Goal: Information Seeking & Learning: Learn about a topic

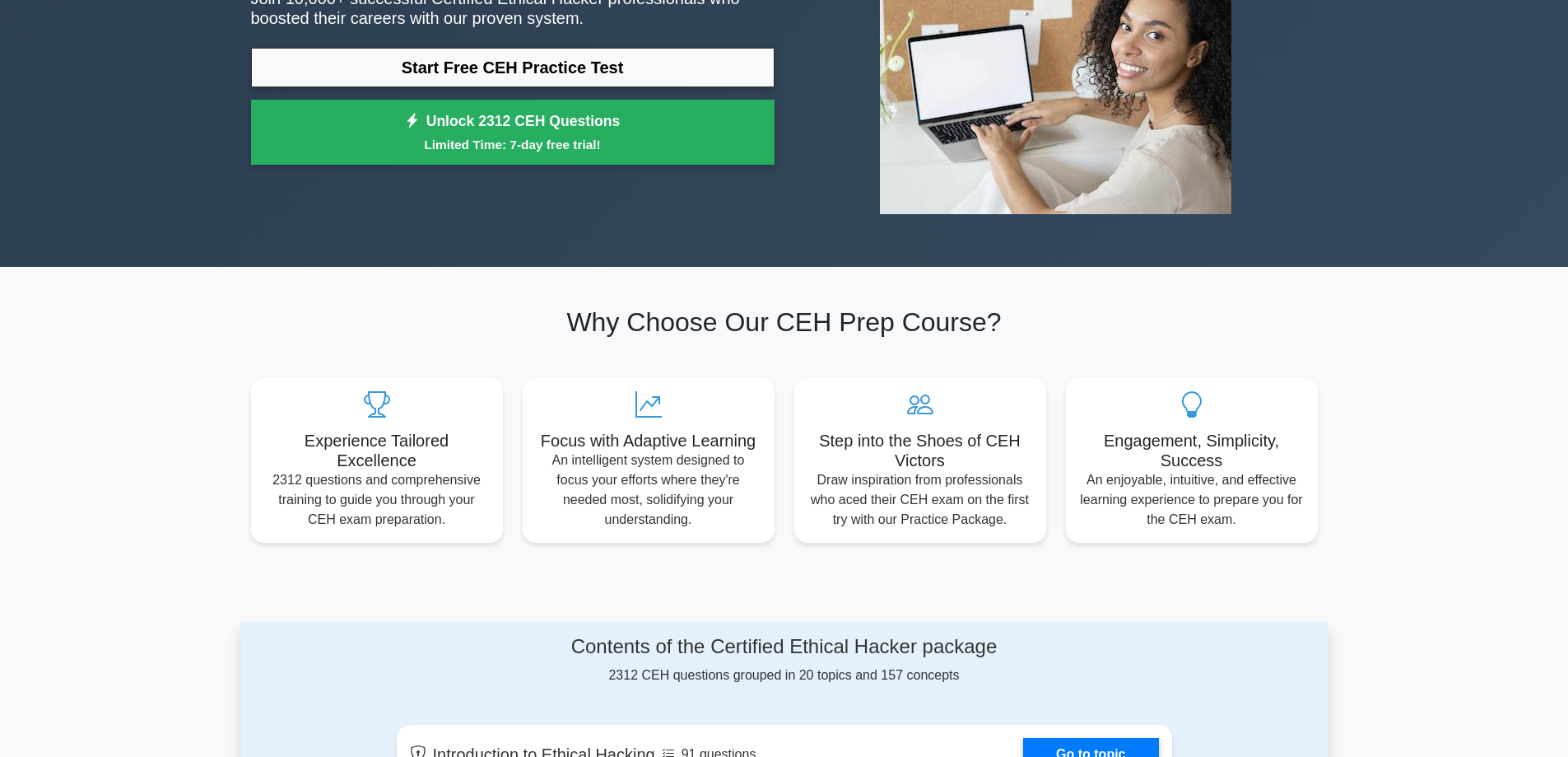
scroll to position [164, 0]
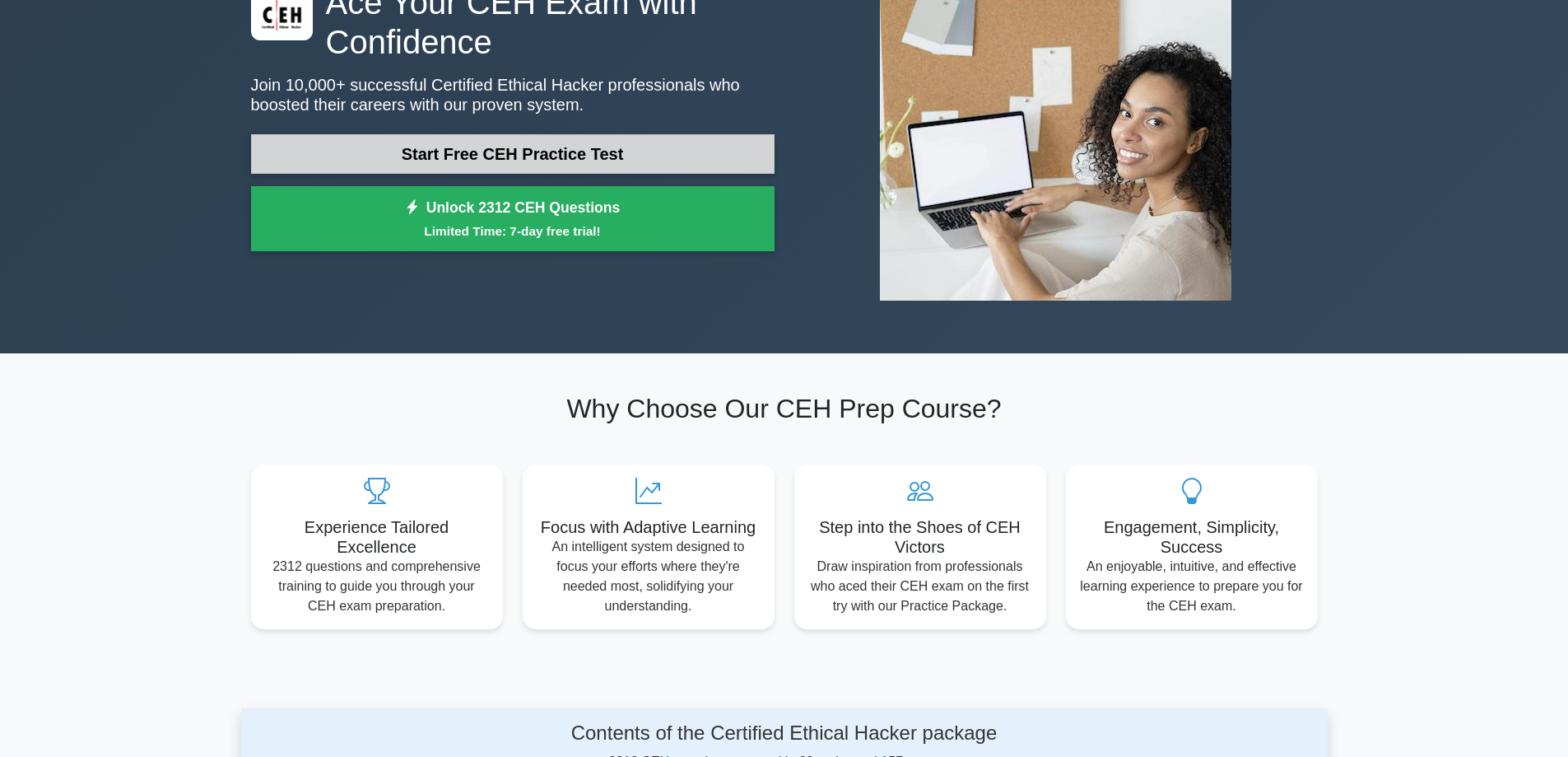
click at [525, 156] on link "Start Free CEH Practice Test" at bounding box center [512, 154] width 523 height 40
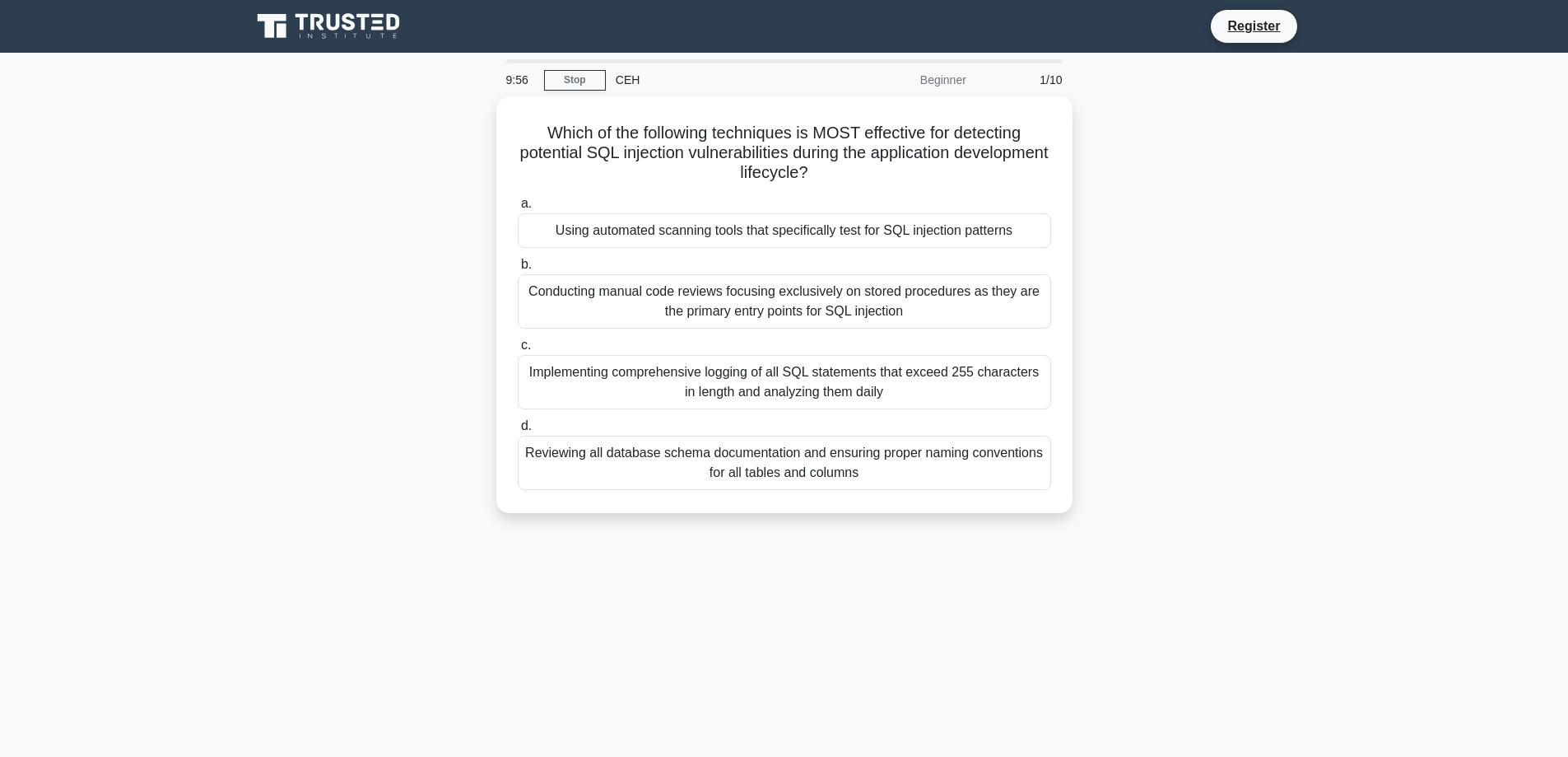
click at [944, 74] on div "Beginner" at bounding box center [904, 80] width 144 height 33
click at [1273, 214] on div "Which of the following techniques is MOST effective for detecting potential SQL…" at bounding box center [784, 314] width 1086 height 436
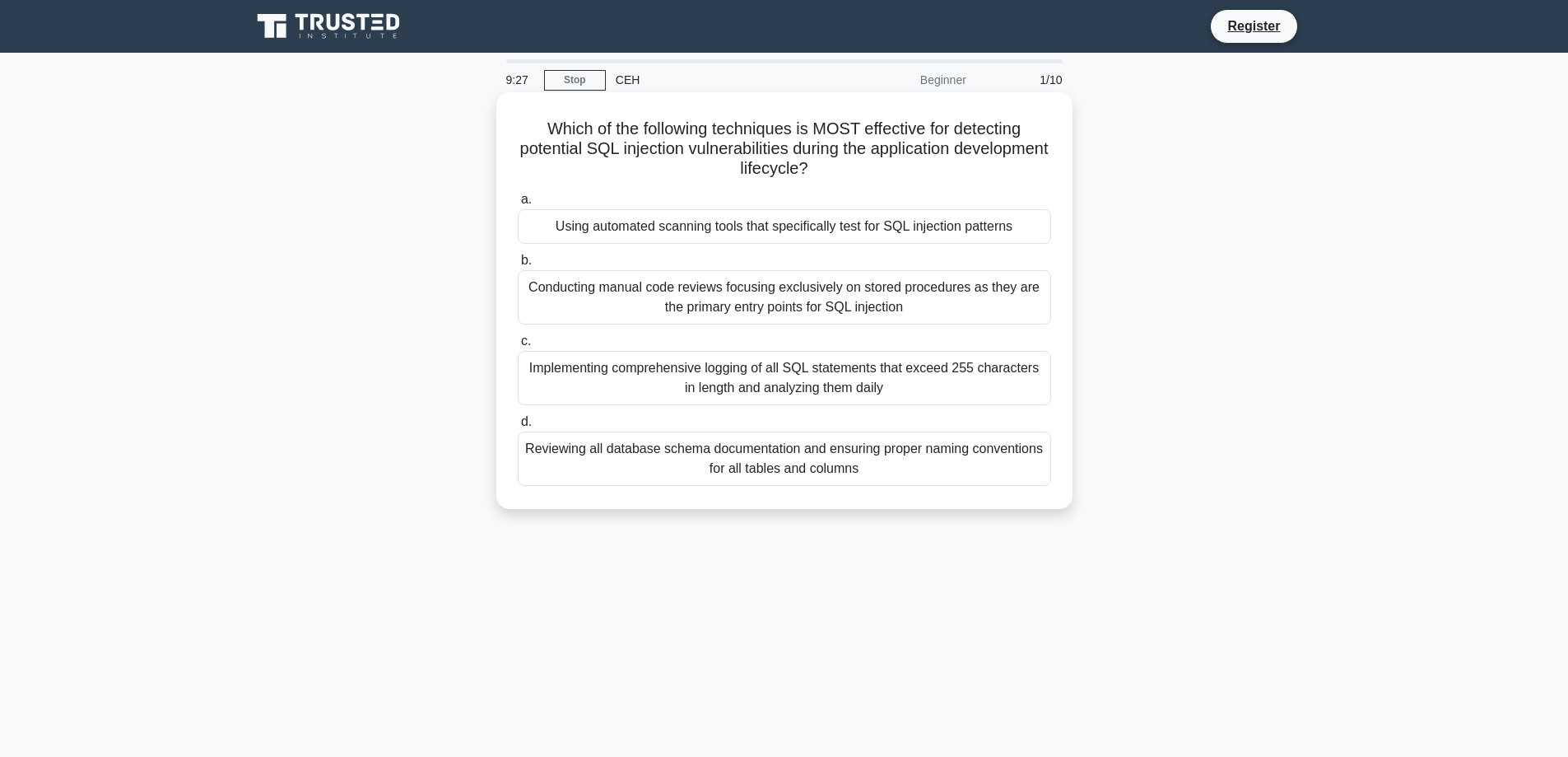
click at [819, 235] on div "Using automated scanning tools that specifically test for SQL injection patterns" at bounding box center [784, 227] width 534 height 35
click at [518, 205] on input "a. Using automated scanning tools that specifically test for SQL injection patt…" at bounding box center [518, 200] width 0 height 10
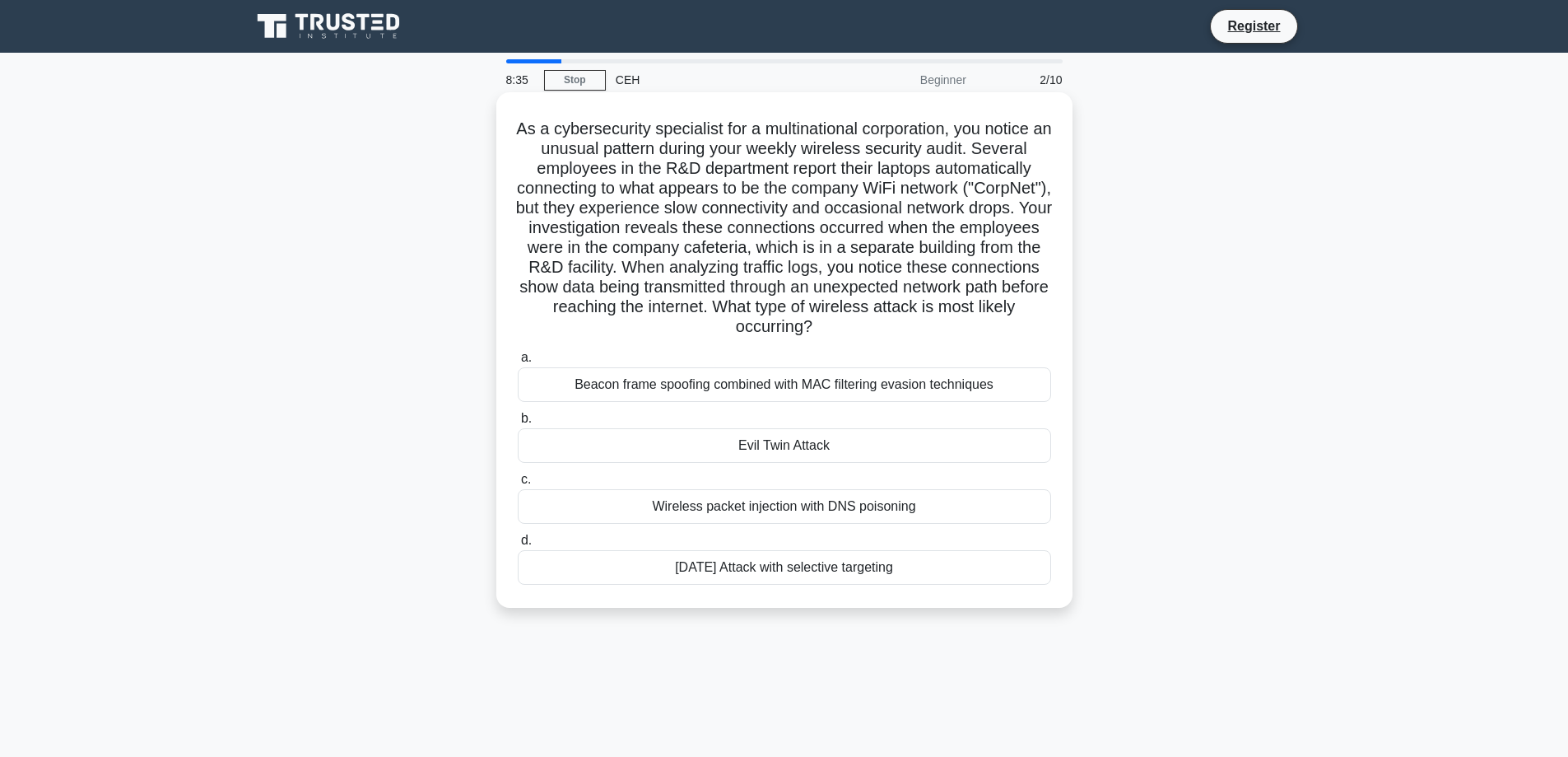
click at [705, 385] on div "Beacon frame spoofing combined with MAC filtering evasion techniques" at bounding box center [784, 385] width 534 height 35
click at [518, 363] on input "a. Beacon frame spoofing combined with MAC filtering evasion techniques" at bounding box center [518, 357] width 0 height 10
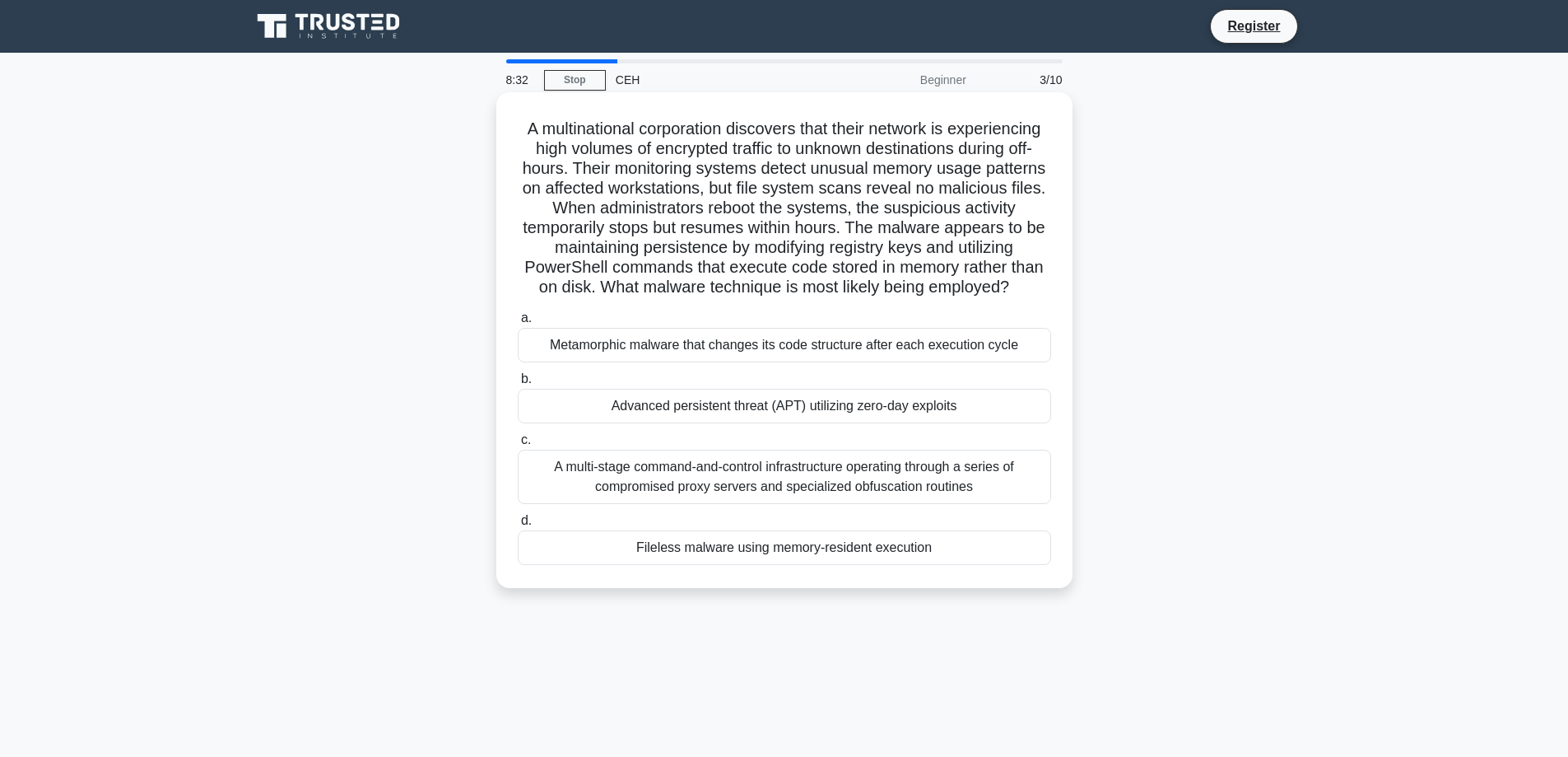
click at [760, 423] on div "Advanced persistent threat (APT) utilizing zero-day exploits" at bounding box center [784, 406] width 534 height 35
click at [518, 385] on input "b. Advanced persistent threat (APT) utilizing zero-day exploits" at bounding box center [518, 379] width 0 height 10
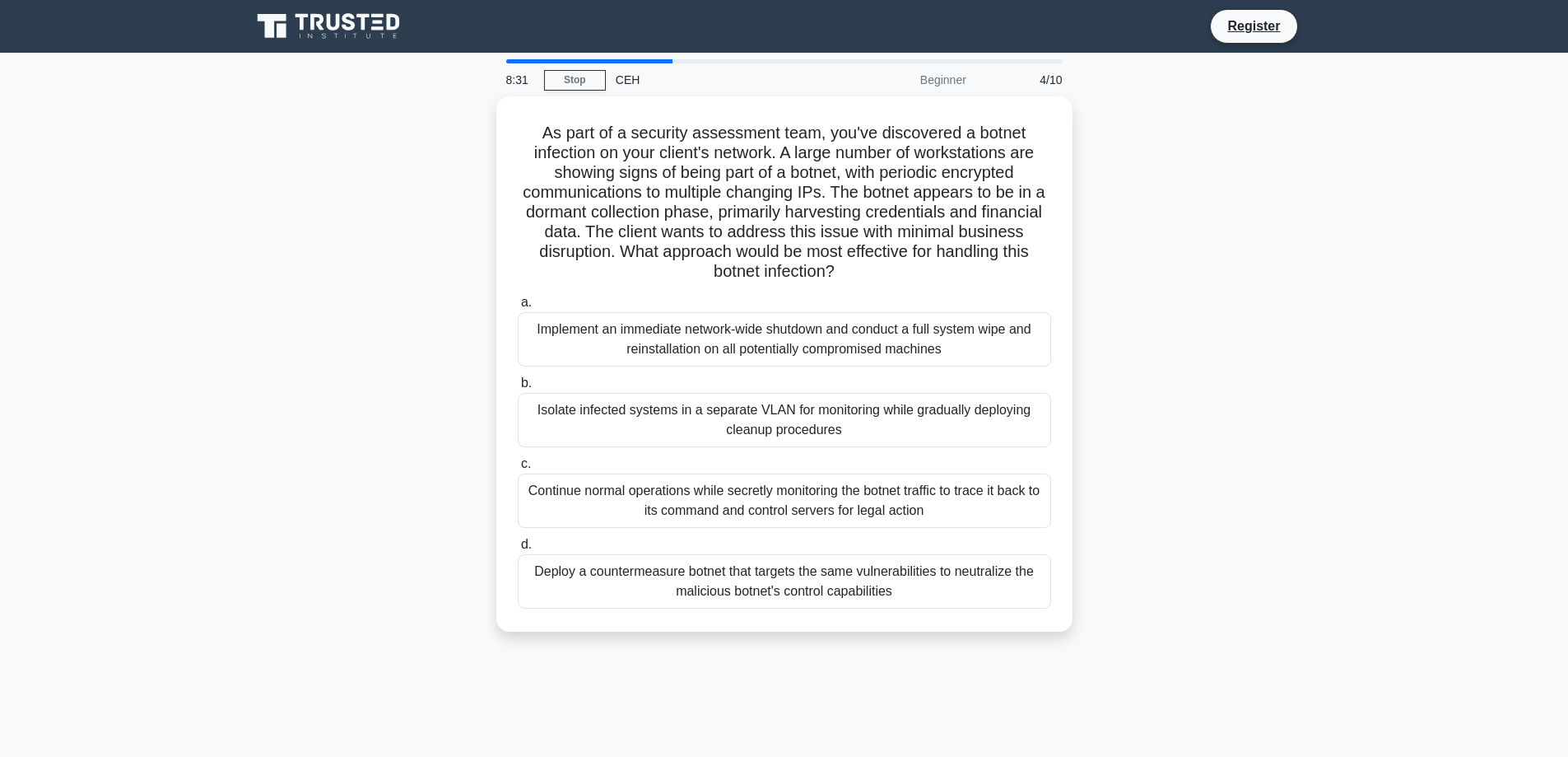
click at [760, 433] on div "Isolate infected systems in a separate VLAN for monitoring while gradually depl…" at bounding box center [784, 420] width 534 height 55
click at [518, 388] on input "b. Isolate infected systems in a separate VLAN for monitoring while gradually d…" at bounding box center [518, 383] width 0 height 10
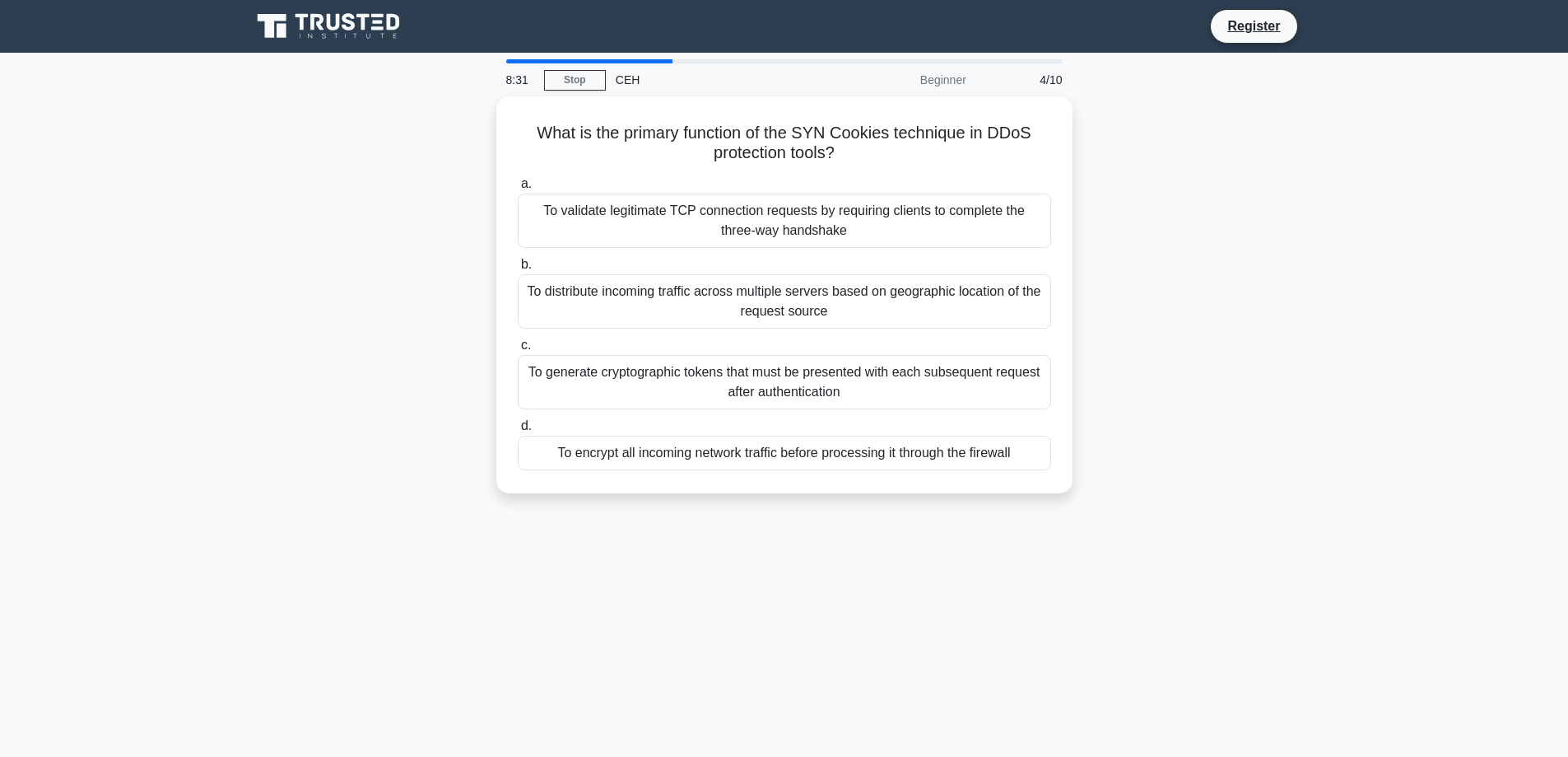
click at [760, 436] on div "To encrypt all incoming network traffic before processing it through the firewa…" at bounding box center [784, 453] width 534 height 35
click at [518, 432] on input "d. To encrypt all incoming network traffic before processing it through the fir…" at bounding box center [518, 426] width 0 height 10
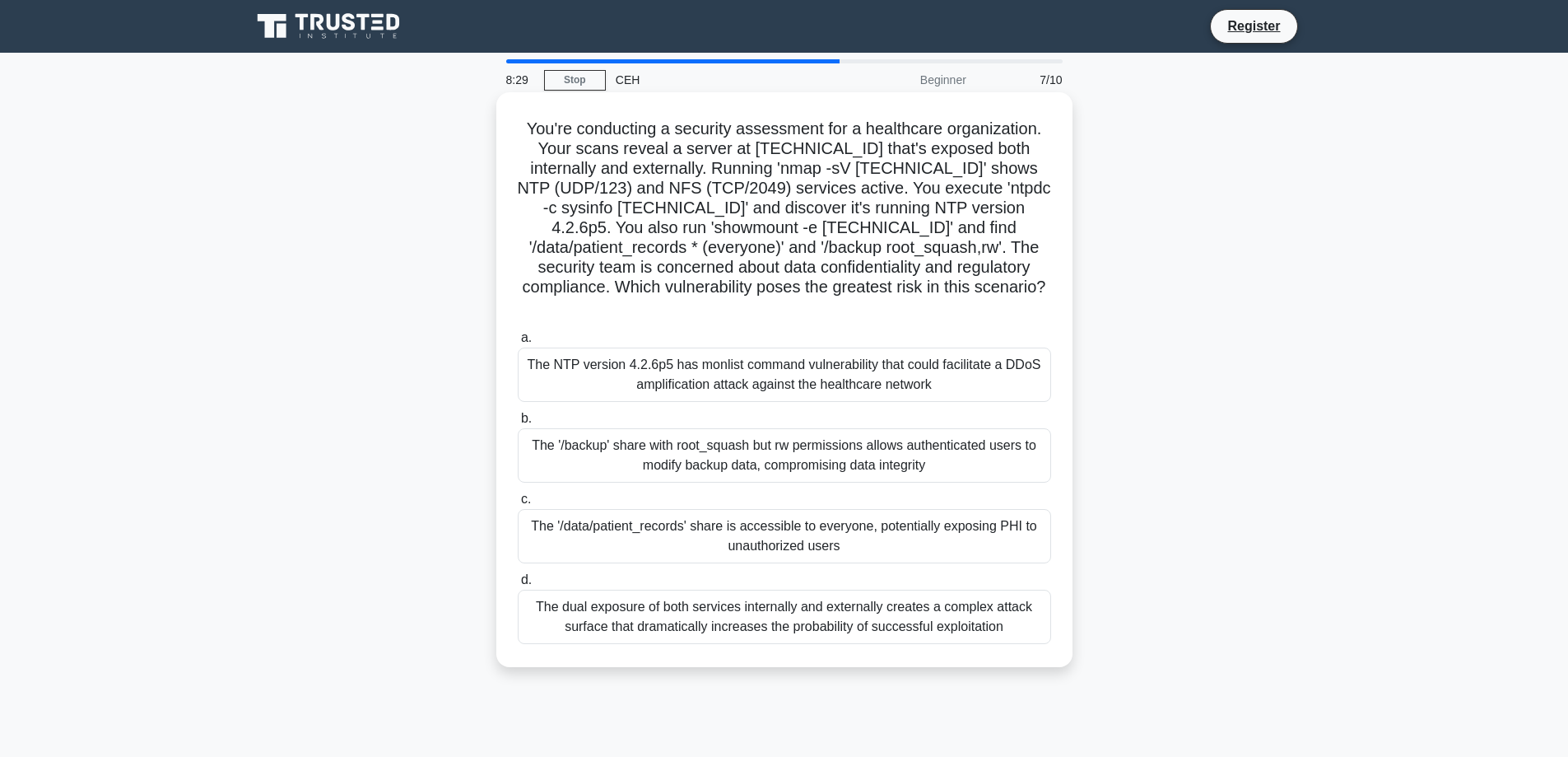
click at [718, 356] on div "The NTP version 4.2.6p5 has monlist command vulnerability that could facilitate…" at bounding box center [784, 375] width 534 height 55
click at [518, 343] on input "a. The NTP version 4.2.6p5 has monlist command vulnerability that could facilit…" at bounding box center [518, 338] width 0 height 10
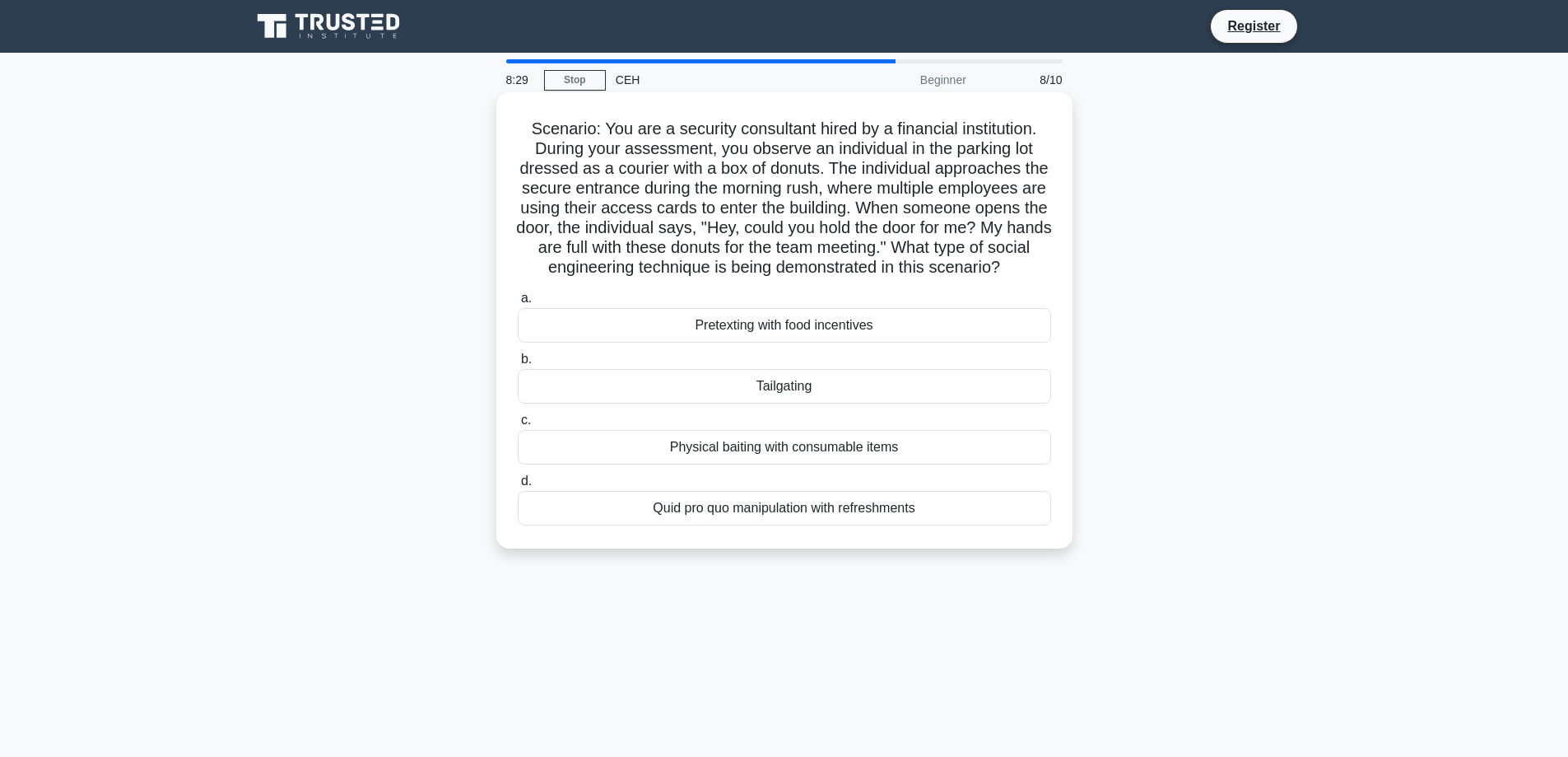
click at [720, 395] on div "Tailgating" at bounding box center [784, 386] width 534 height 35
click at [518, 365] on input "b. Tailgating" at bounding box center [518, 359] width 0 height 10
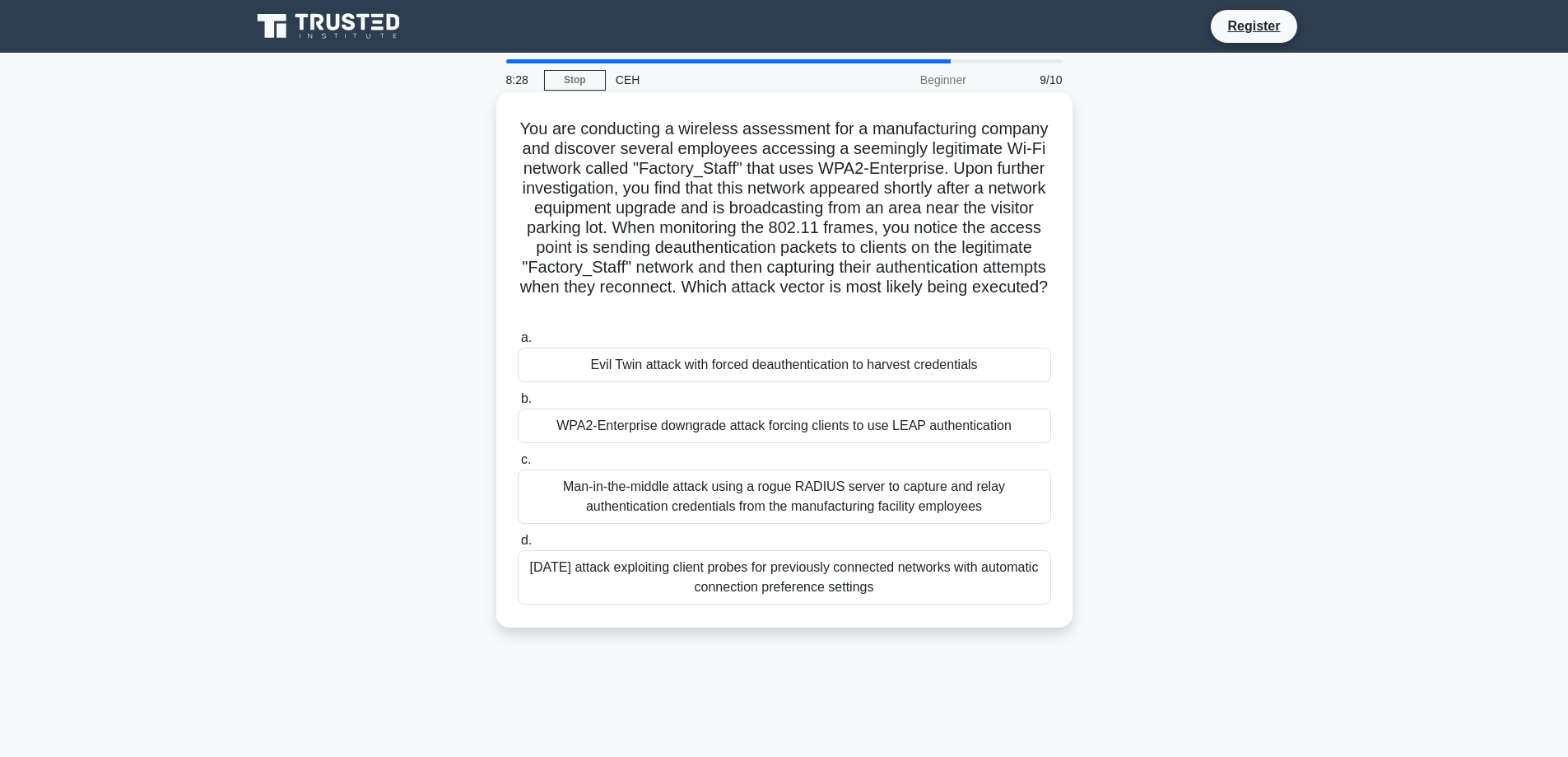
click at [745, 354] on div "Evil Twin attack with forced deauthentication to harvest credentials" at bounding box center [784, 365] width 534 height 35
click at [518, 343] on input "a. Evil Twin attack with forced deauthentication to harvest credentials" at bounding box center [518, 338] width 0 height 10
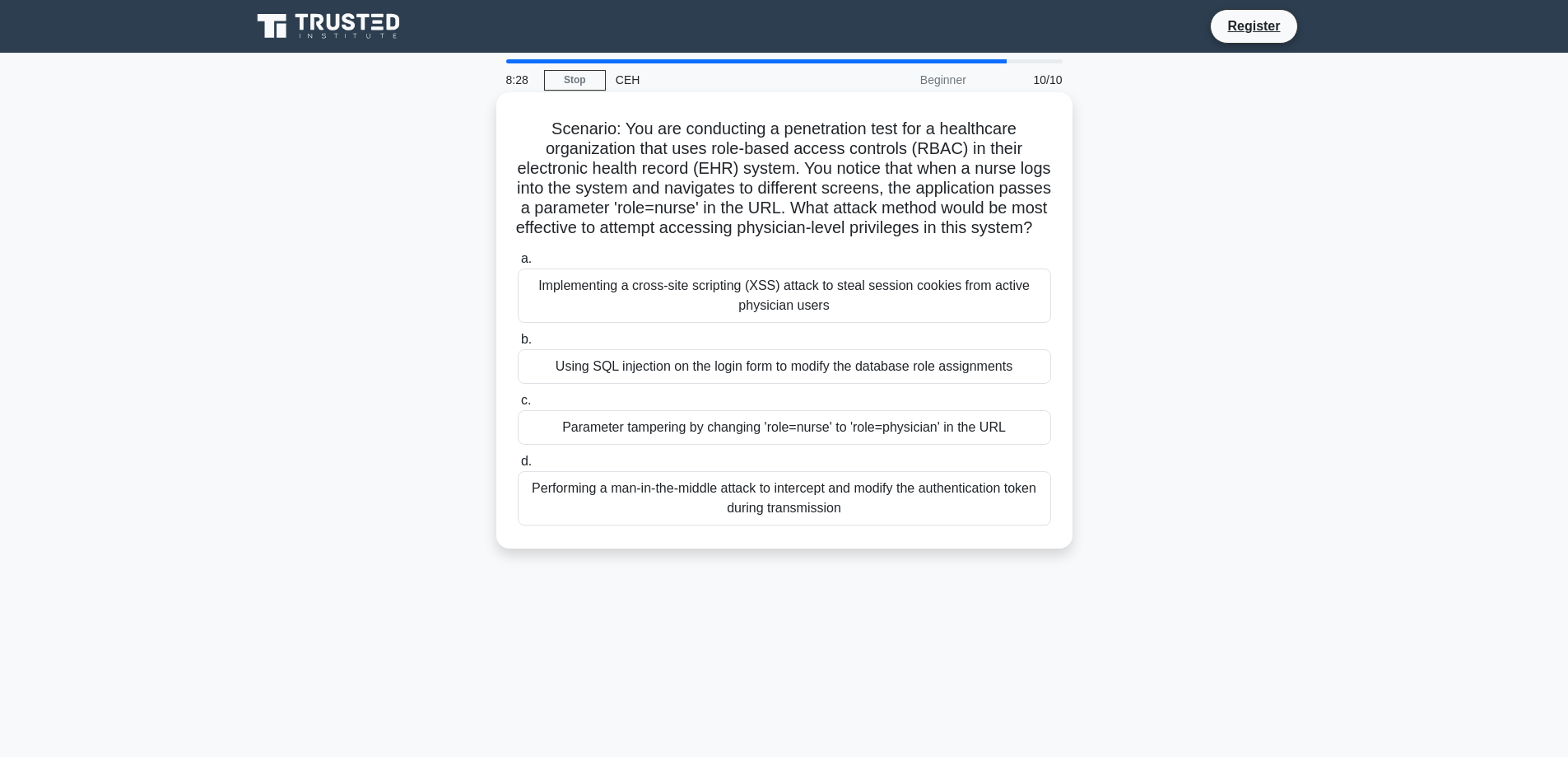
click at [778, 384] on div "Using SQL injection on the login form to modify the database role assignments" at bounding box center [784, 367] width 534 height 35
click at [518, 345] on input "b. Using SQL injection on the login form to modify the database role assignments" at bounding box center [518, 339] width 0 height 10
